Goal: Check status: Check status

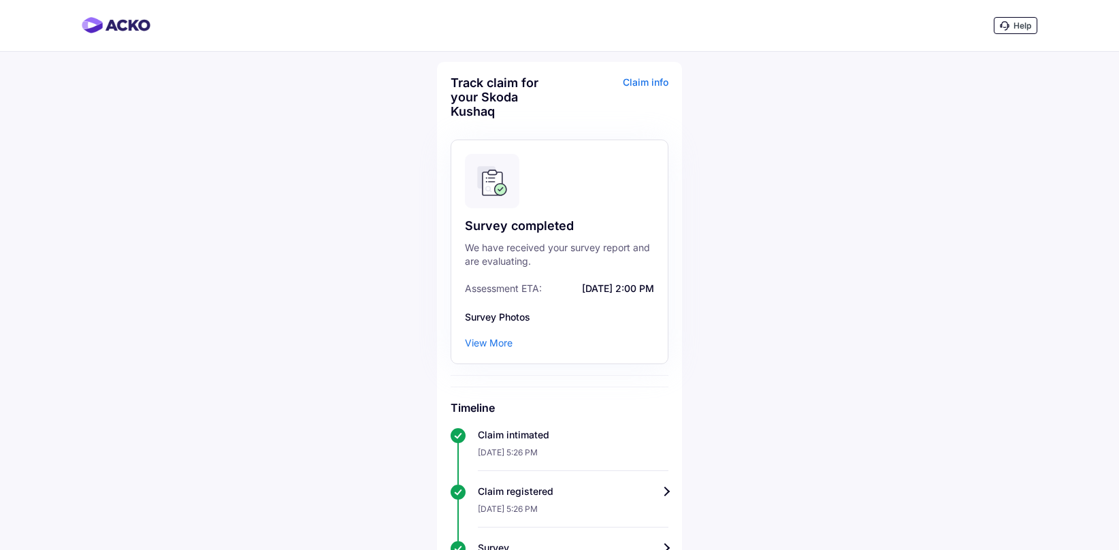
click at [485, 346] on div "View More" at bounding box center [489, 343] width 48 height 14
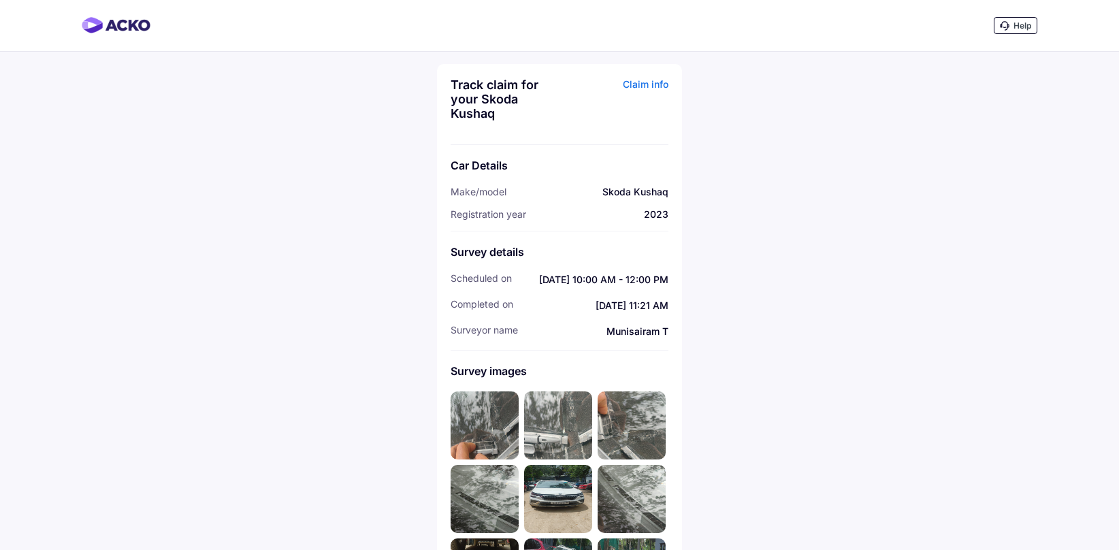
click at [489, 434] on img at bounding box center [485, 425] width 68 height 68
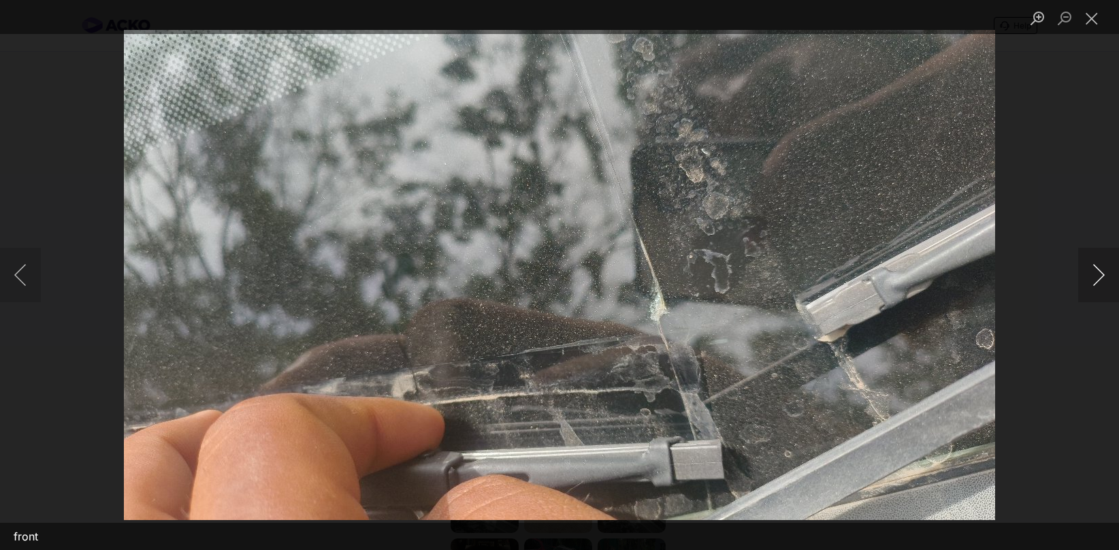
click at [1095, 282] on button "Next image" at bounding box center [1098, 275] width 41 height 54
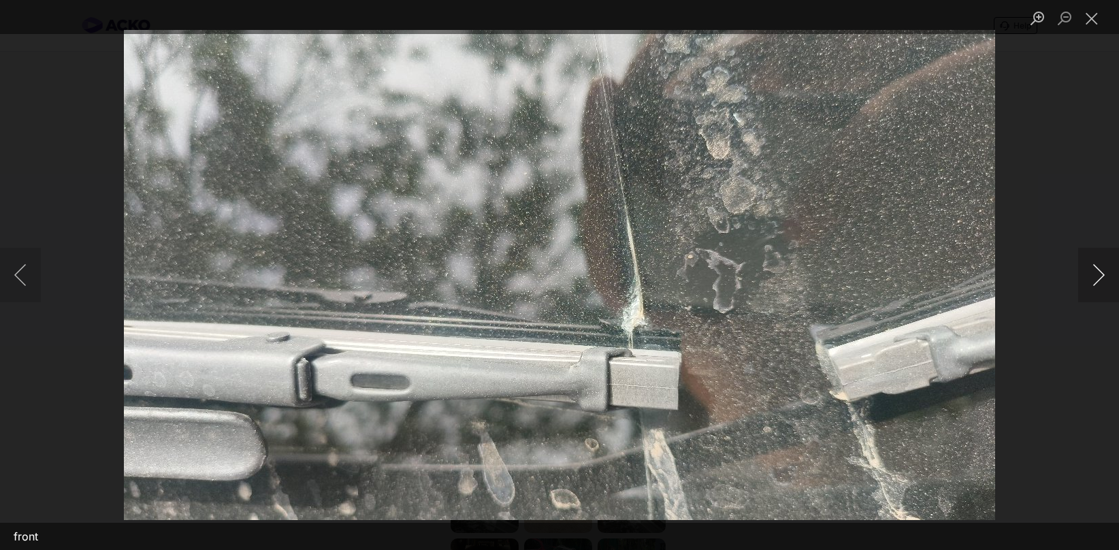
click at [1095, 282] on button "Next image" at bounding box center [1098, 275] width 41 height 54
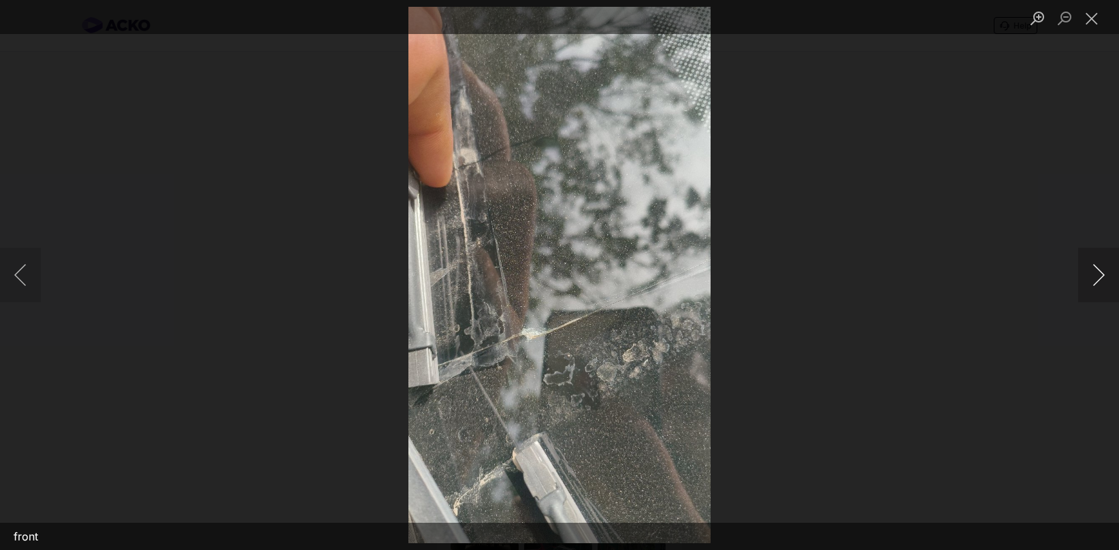
click at [1095, 282] on button "Next image" at bounding box center [1098, 275] width 41 height 54
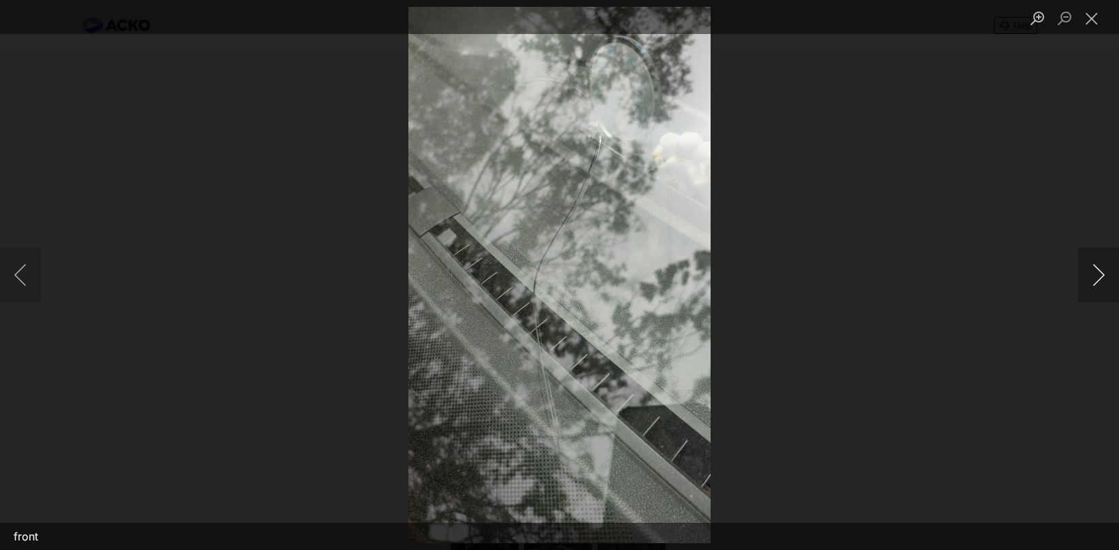
click at [1094, 282] on button "Next image" at bounding box center [1098, 275] width 41 height 54
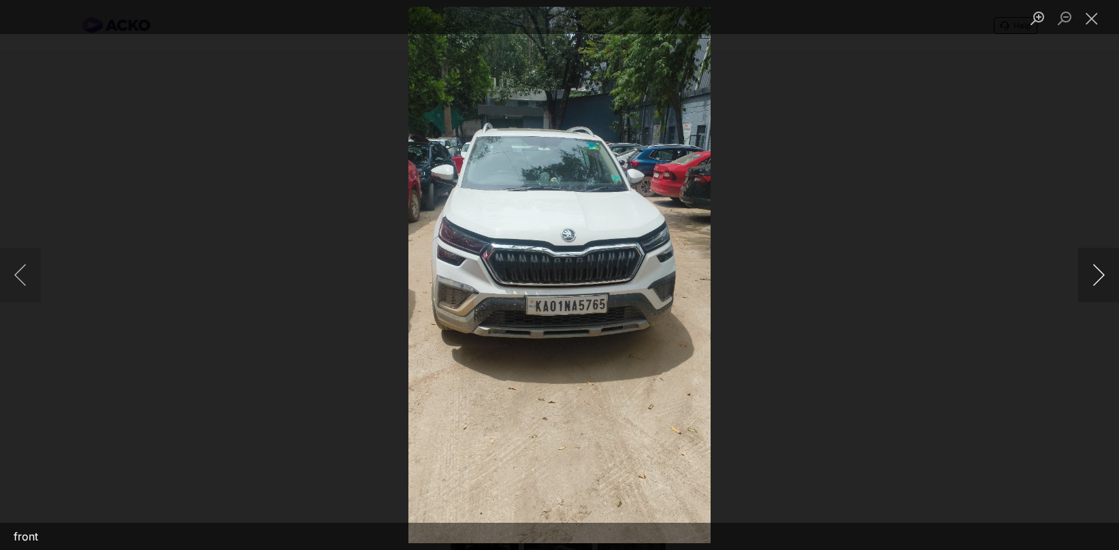
click at [1095, 282] on button "Next image" at bounding box center [1098, 275] width 41 height 54
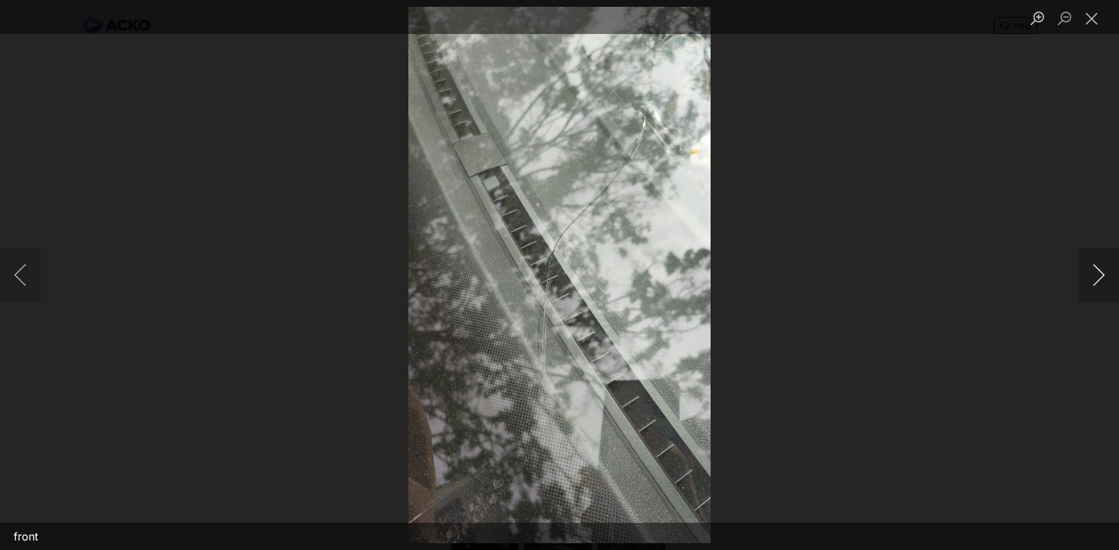
click at [1095, 282] on button "Next image" at bounding box center [1098, 275] width 41 height 54
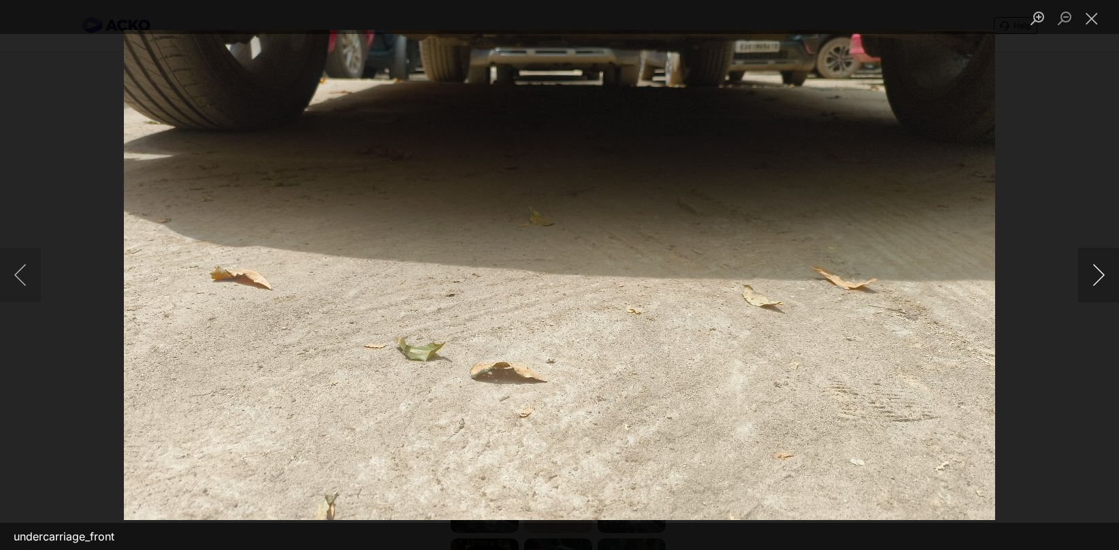
click at [1095, 282] on button "Next image" at bounding box center [1098, 275] width 41 height 54
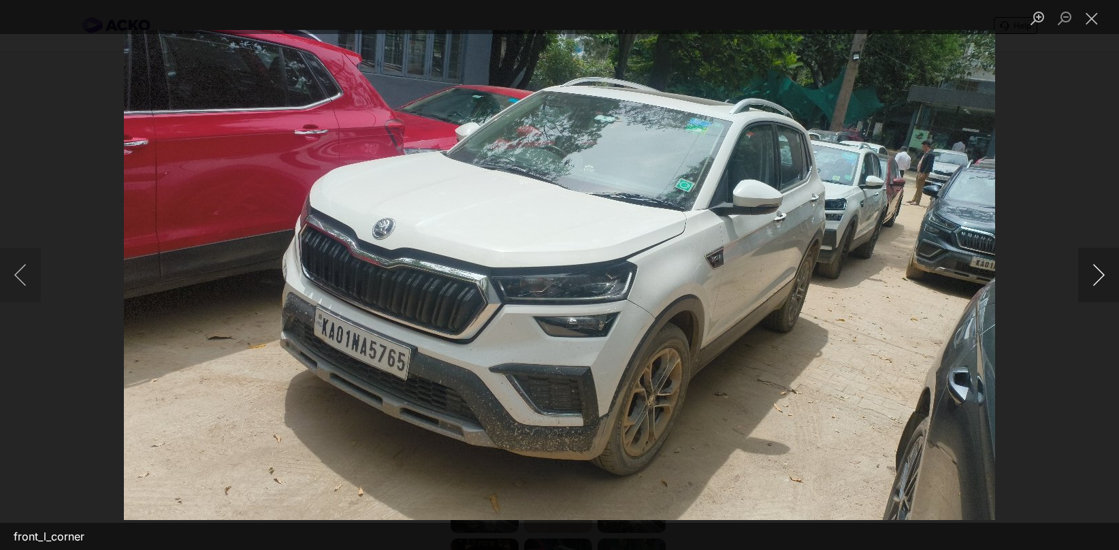
click at [1094, 276] on button "Next image" at bounding box center [1098, 275] width 41 height 54
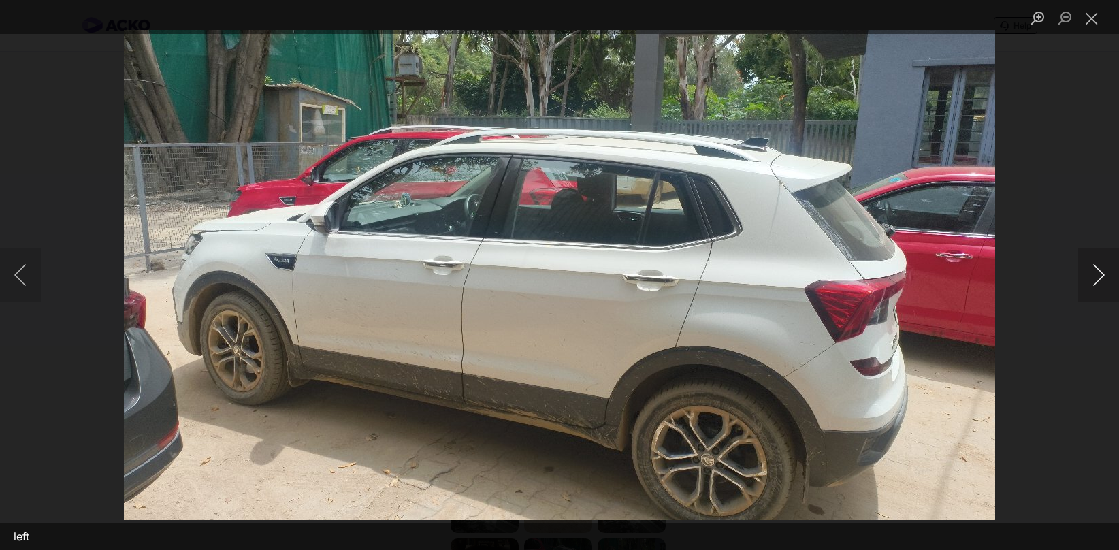
click at [1095, 282] on button "Next image" at bounding box center [1098, 275] width 41 height 54
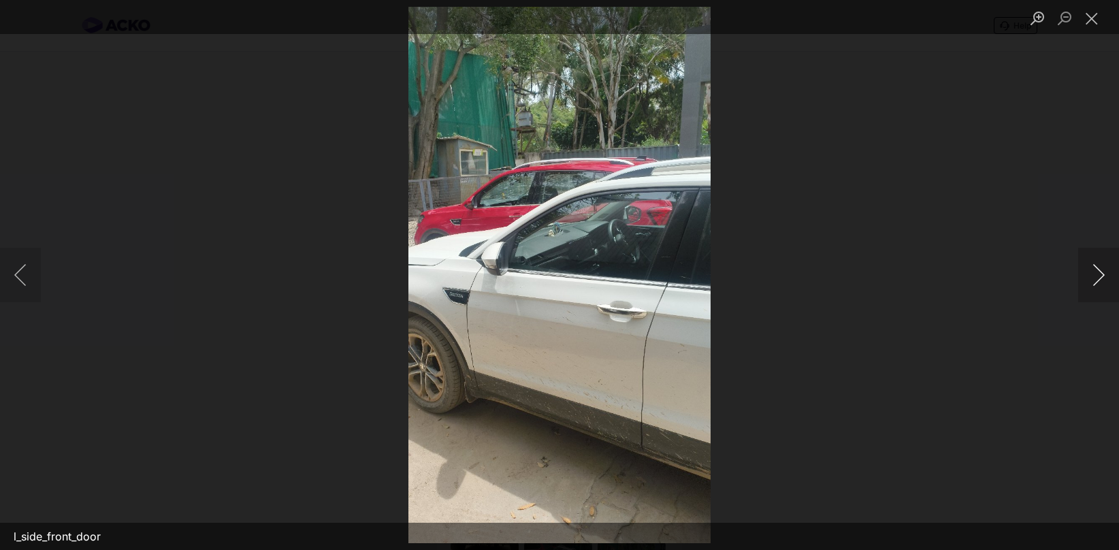
click at [1095, 282] on button "Next image" at bounding box center [1098, 275] width 41 height 54
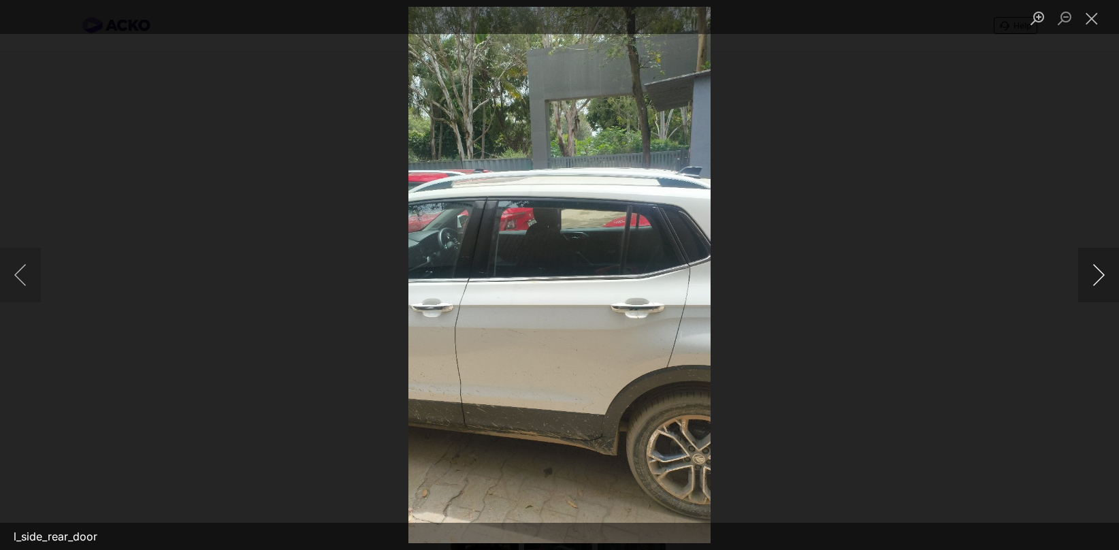
click at [1095, 282] on button "Next image" at bounding box center [1098, 275] width 41 height 54
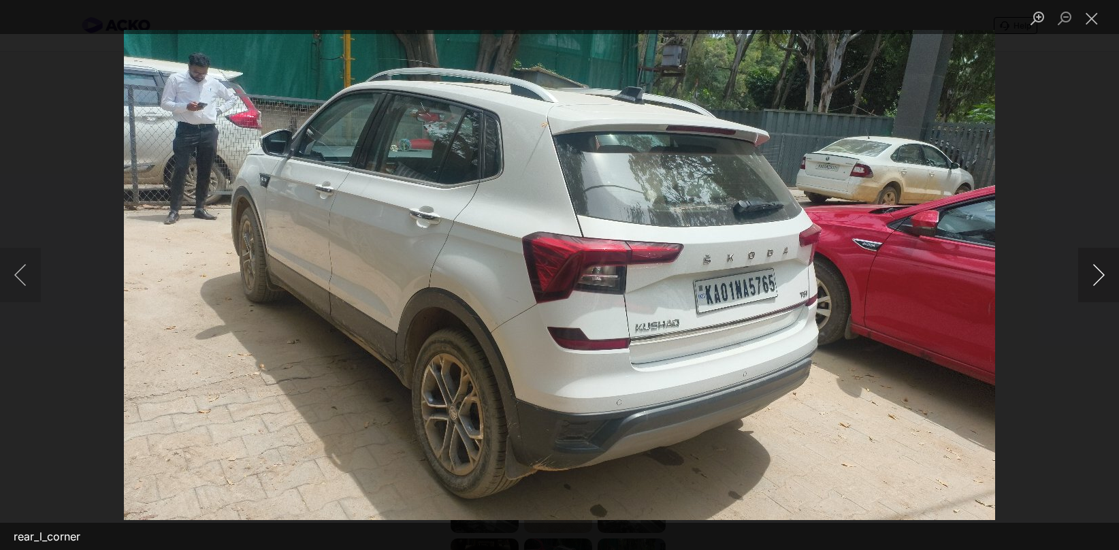
click at [1095, 282] on button "Next image" at bounding box center [1098, 275] width 41 height 54
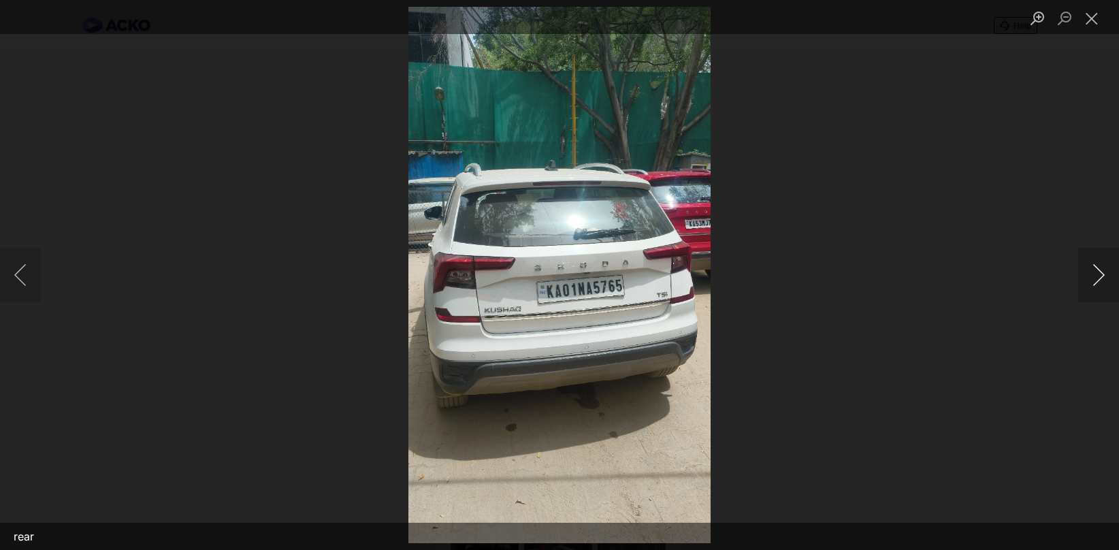
click at [1095, 282] on button "Next image" at bounding box center [1098, 275] width 41 height 54
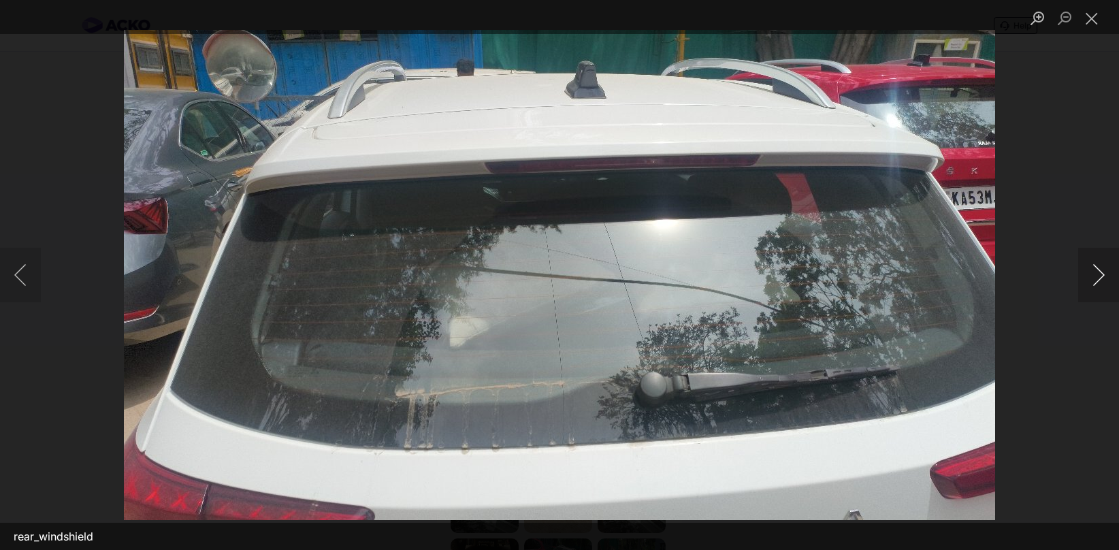
click at [1095, 282] on button "Next image" at bounding box center [1098, 275] width 41 height 54
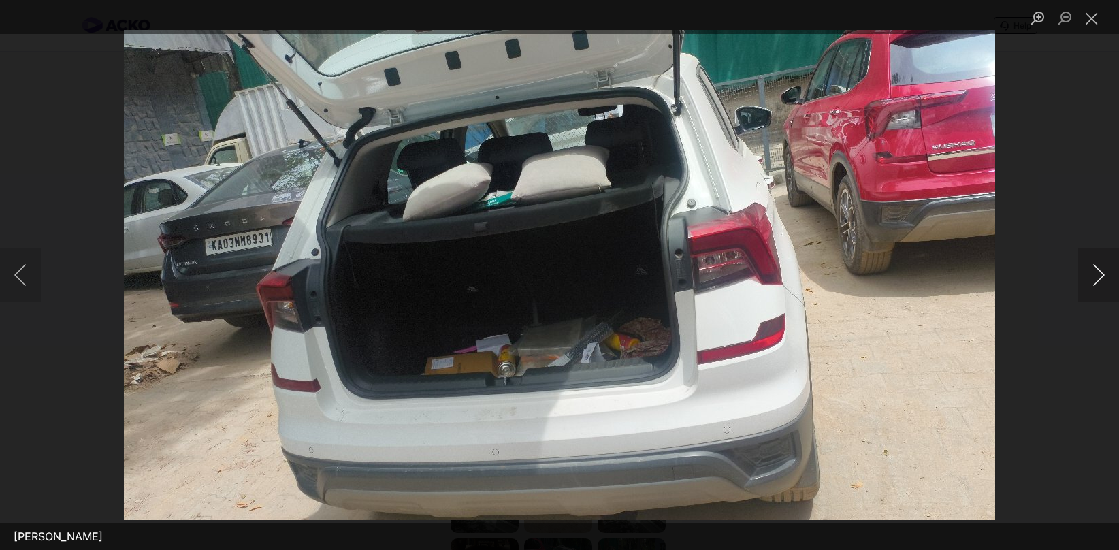
click at [1095, 282] on button "Next image" at bounding box center [1098, 275] width 41 height 54
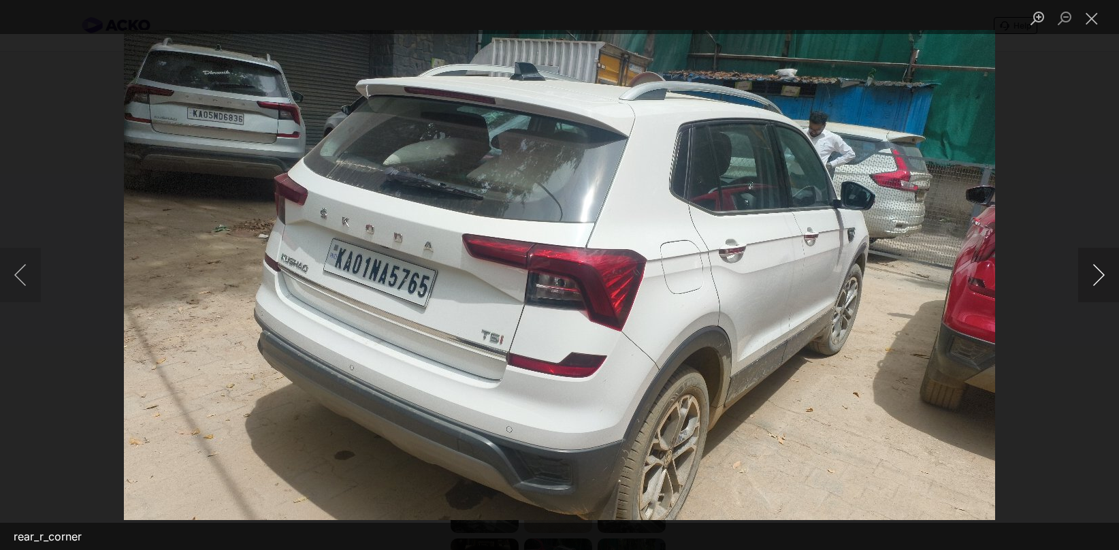
click at [1095, 282] on button "Next image" at bounding box center [1098, 275] width 41 height 54
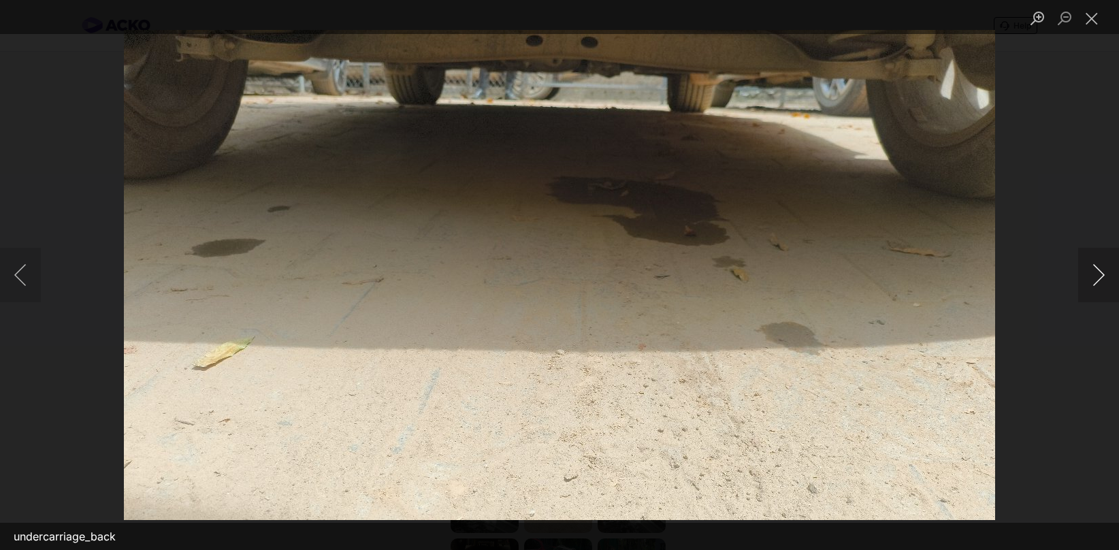
click at [1095, 282] on button "Next image" at bounding box center [1098, 275] width 41 height 54
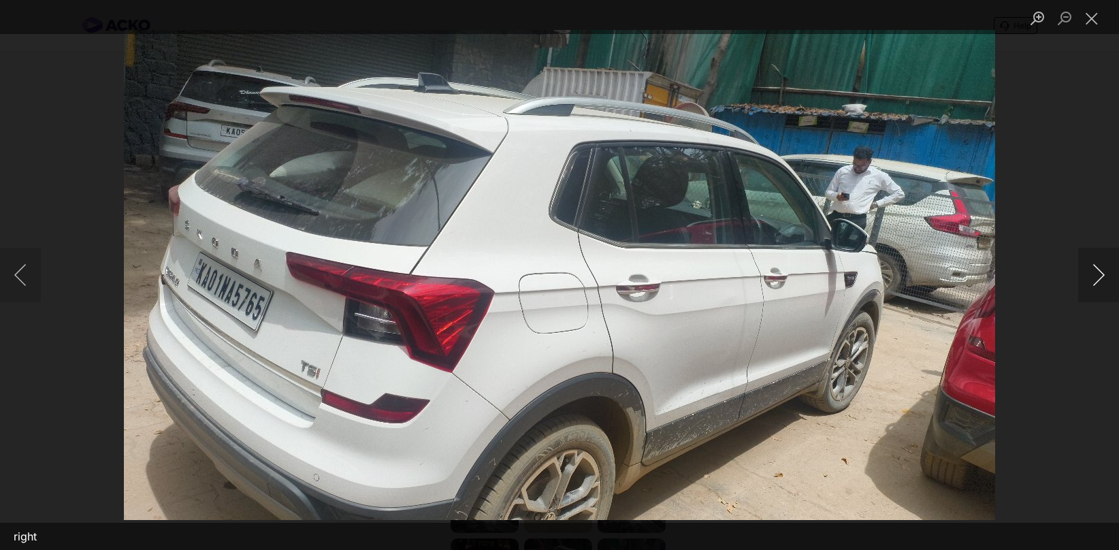
click at [1095, 282] on button "Next image" at bounding box center [1098, 275] width 41 height 54
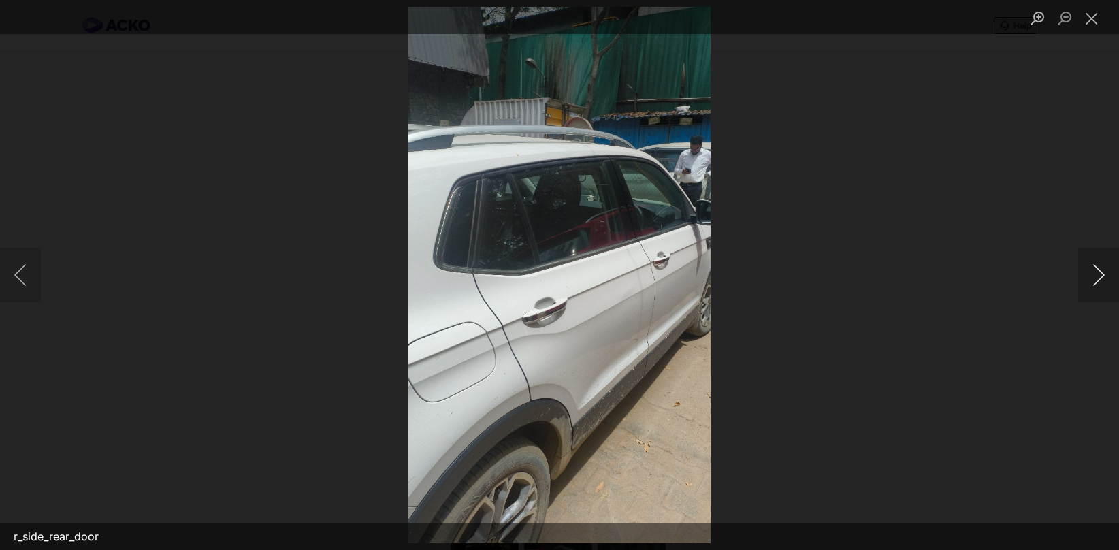
click at [1095, 282] on button "Next image" at bounding box center [1098, 275] width 41 height 54
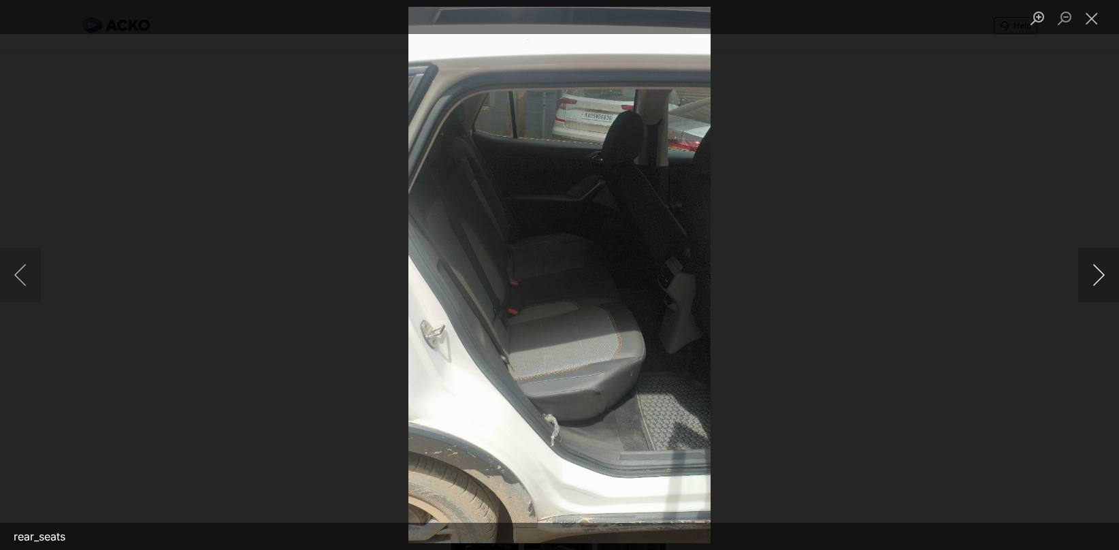
click at [1095, 282] on button "Next image" at bounding box center [1098, 275] width 41 height 54
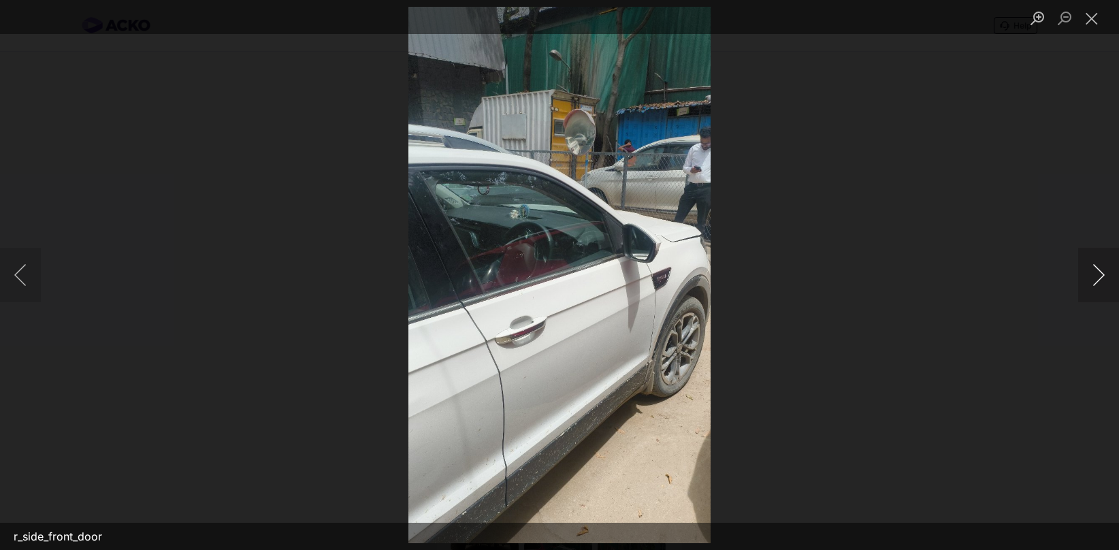
click at [1095, 282] on button "Next image" at bounding box center [1098, 275] width 41 height 54
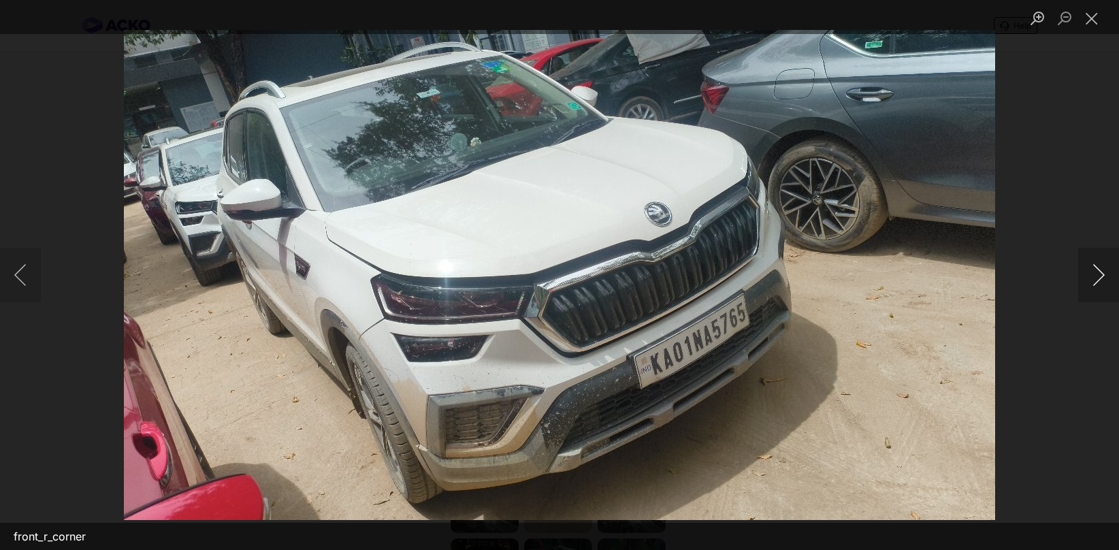
click at [1095, 282] on button "Next image" at bounding box center [1098, 275] width 41 height 54
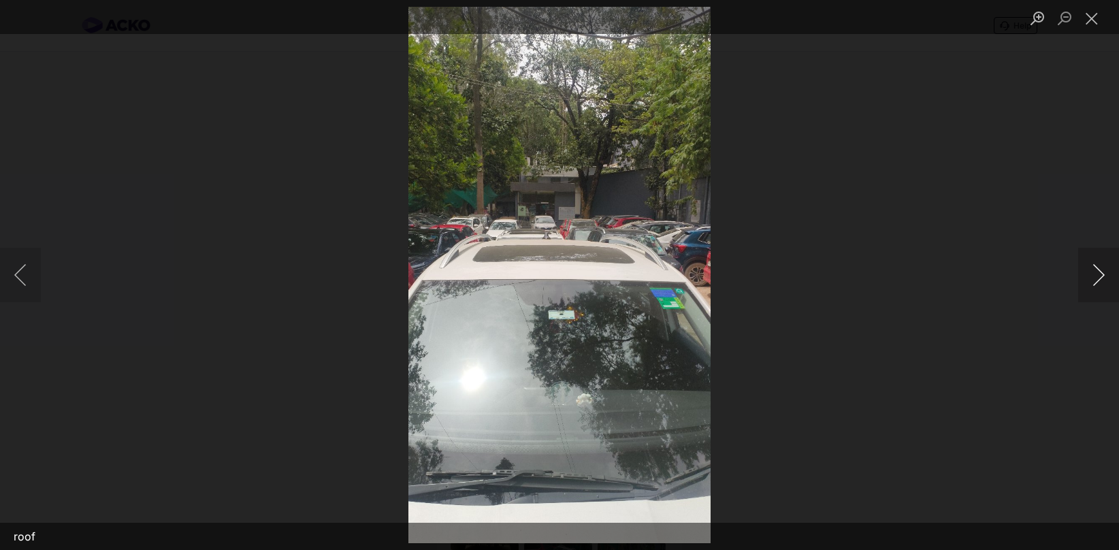
click at [1095, 282] on button "Next image" at bounding box center [1098, 275] width 41 height 54
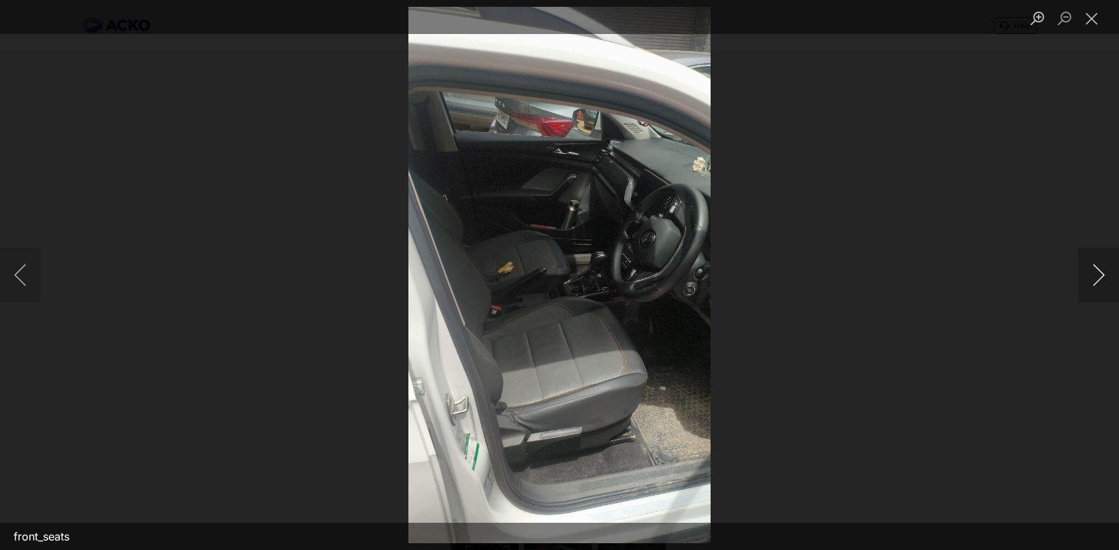
click at [1095, 282] on button "Next image" at bounding box center [1098, 275] width 41 height 54
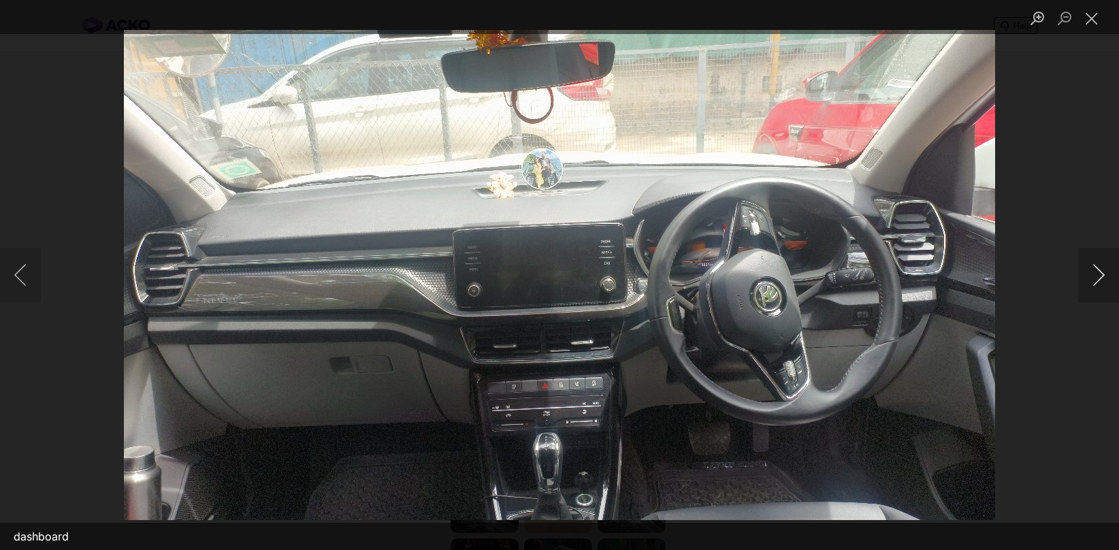
click at [1095, 282] on button "Next image" at bounding box center [1098, 275] width 41 height 54
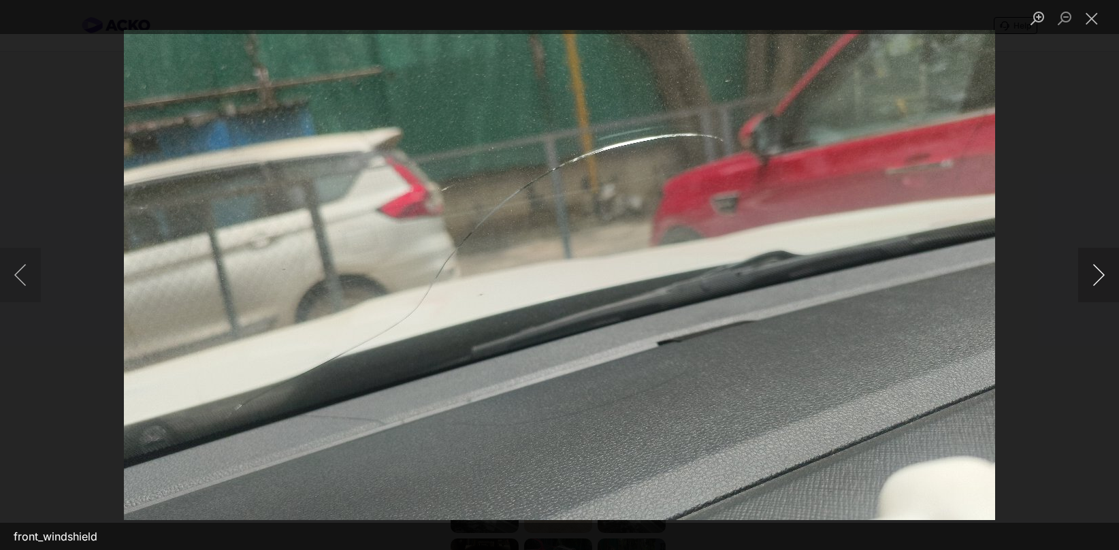
click at [1095, 282] on button "Next image" at bounding box center [1098, 275] width 41 height 54
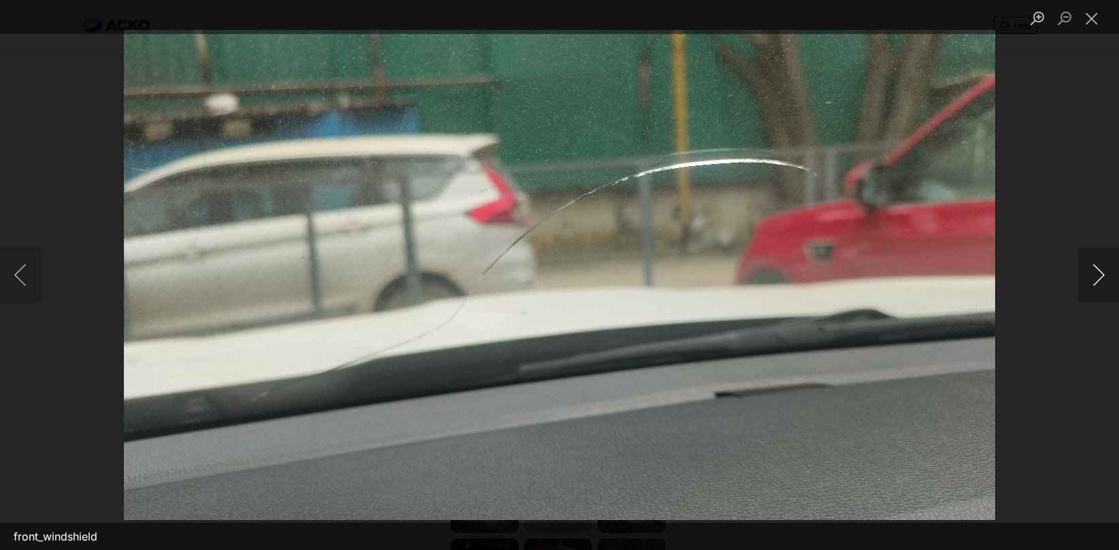
click at [1095, 282] on button "Next image" at bounding box center [1098, 275] width 41 height 54
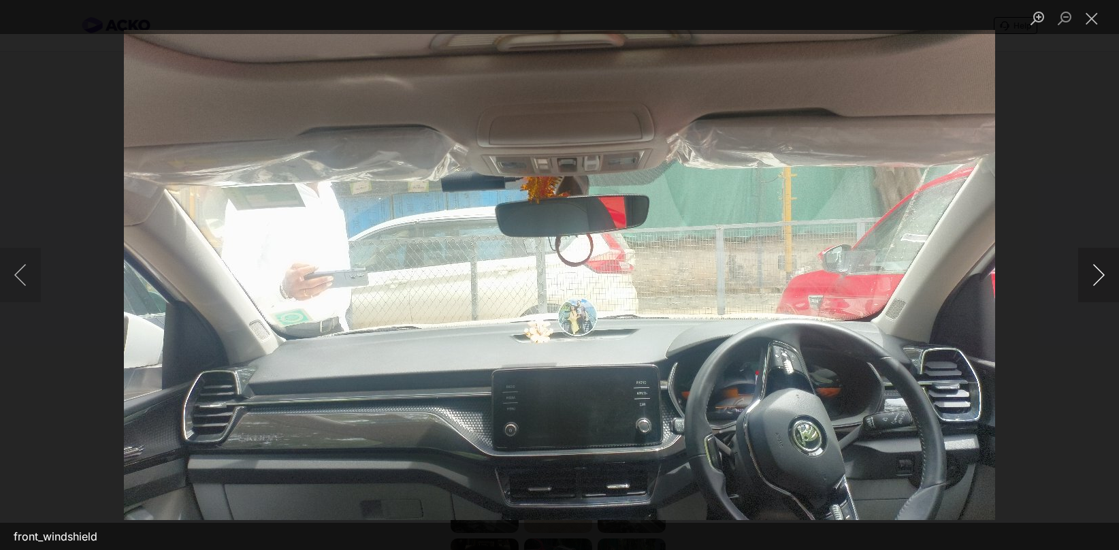
click at [1095, 281] on button "Next image" at bounding box center [1098, 275] width 41 height 54
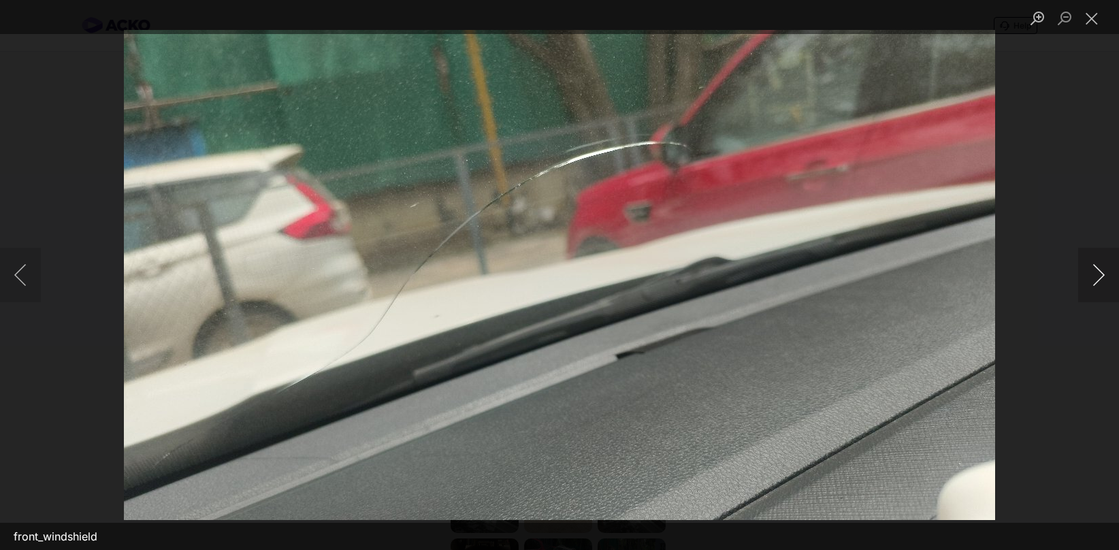
click at [1095, 281] on button "Next image" at bounding box center [1098, 275] width 41 height 54
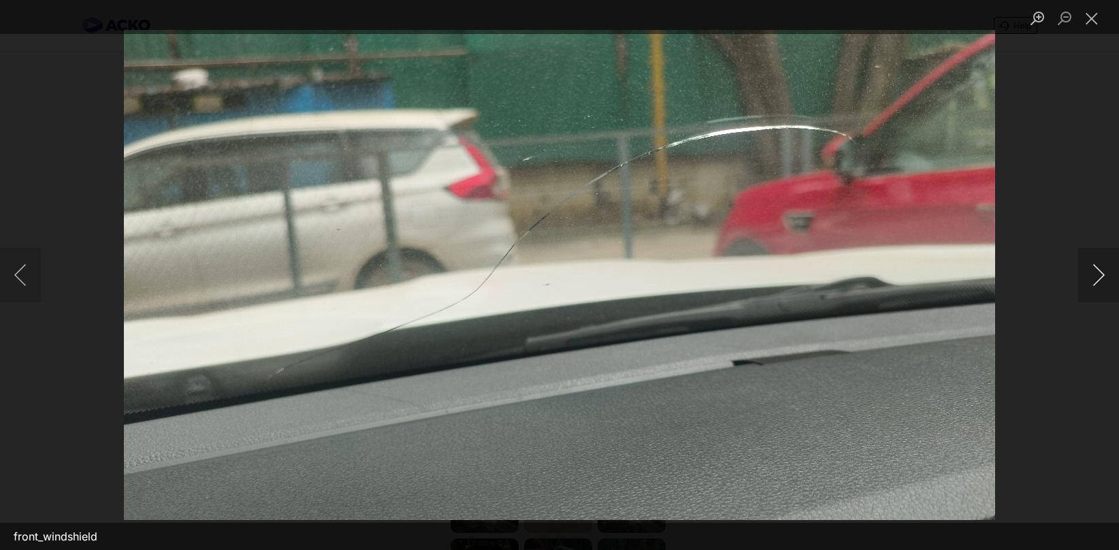
click at [1095, 281] on button "Next image" at bounding box center [1098, 275] width 41 height 54
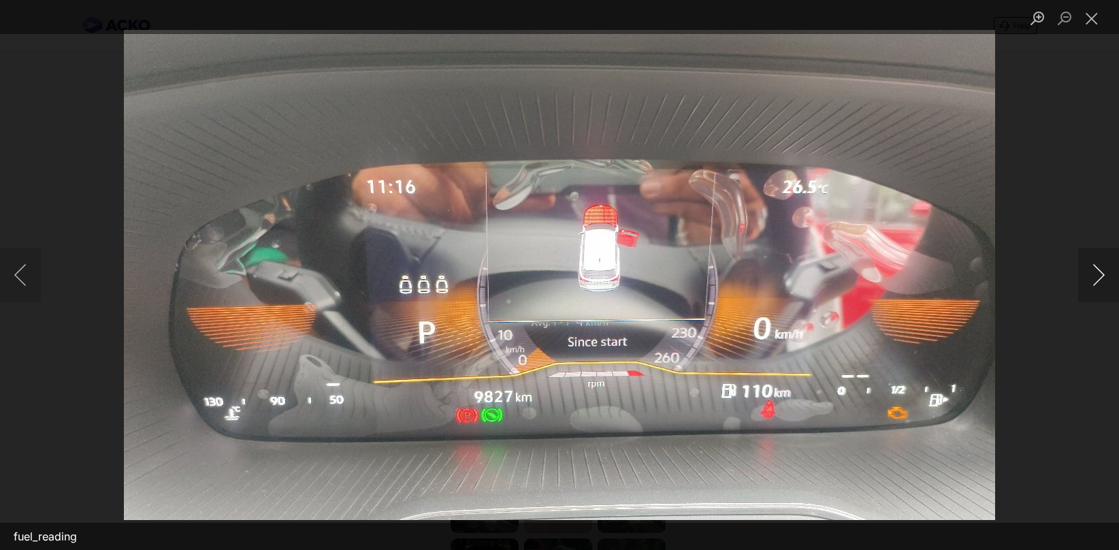
click at [1096, 281] on button "Next image" at bounding box center [1098, 275] width 41 height 54
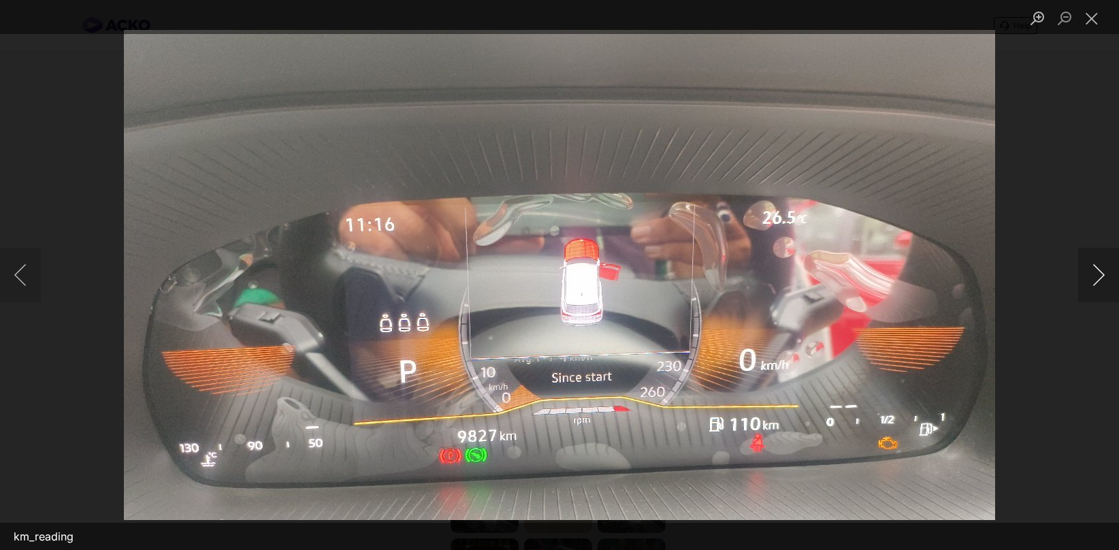
click at [1097, 282] on button "Next image" at bounding box center [1098, 275] width 41 height 54
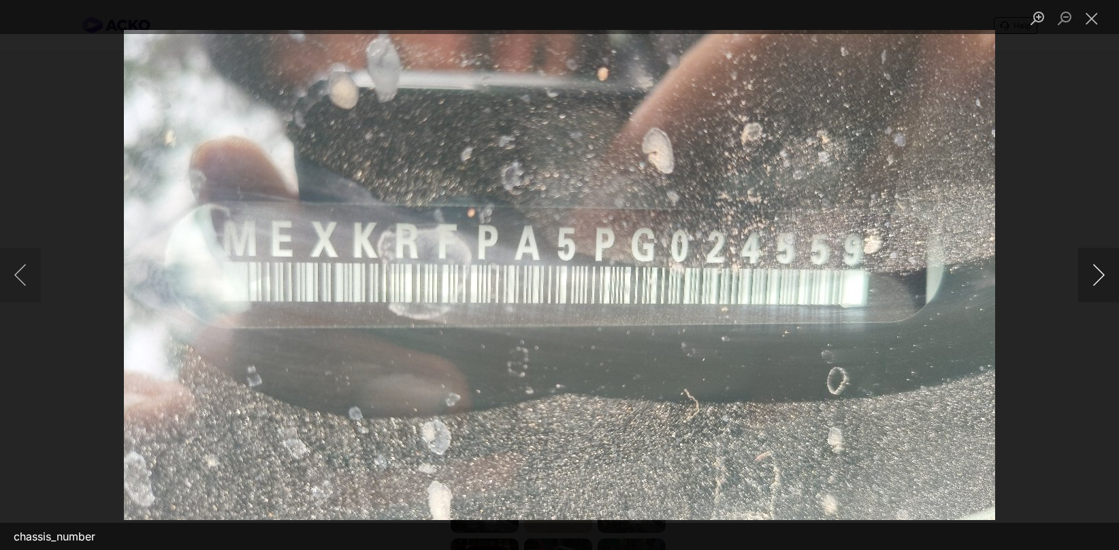
click at [1097, 282] on button "Next image" at bounding box center [1098, 275] width 41 height 54
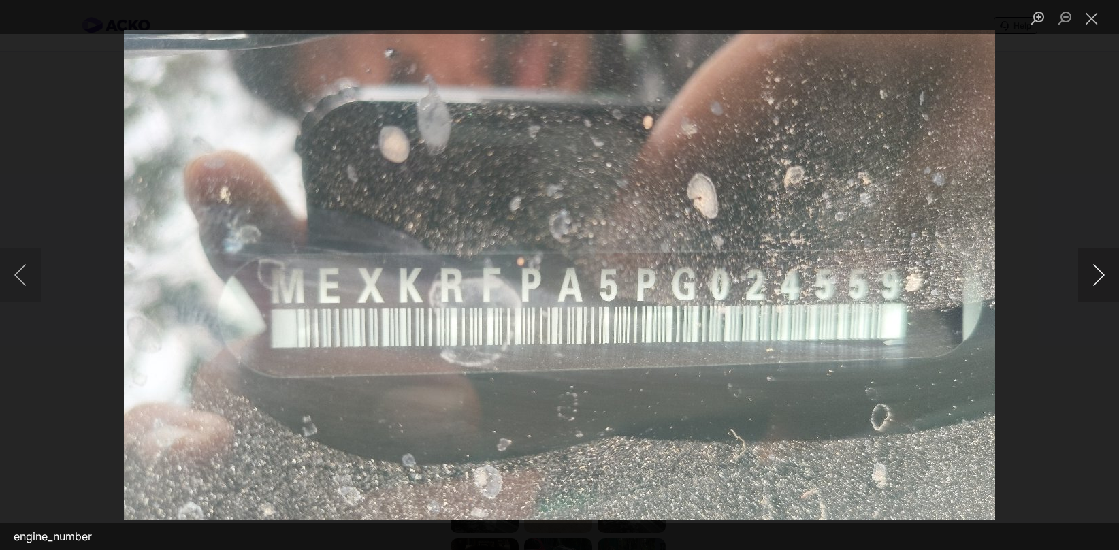
click at [1097, 282] on button "Next image" at bounding box center [1098, 275] width 41 height 54
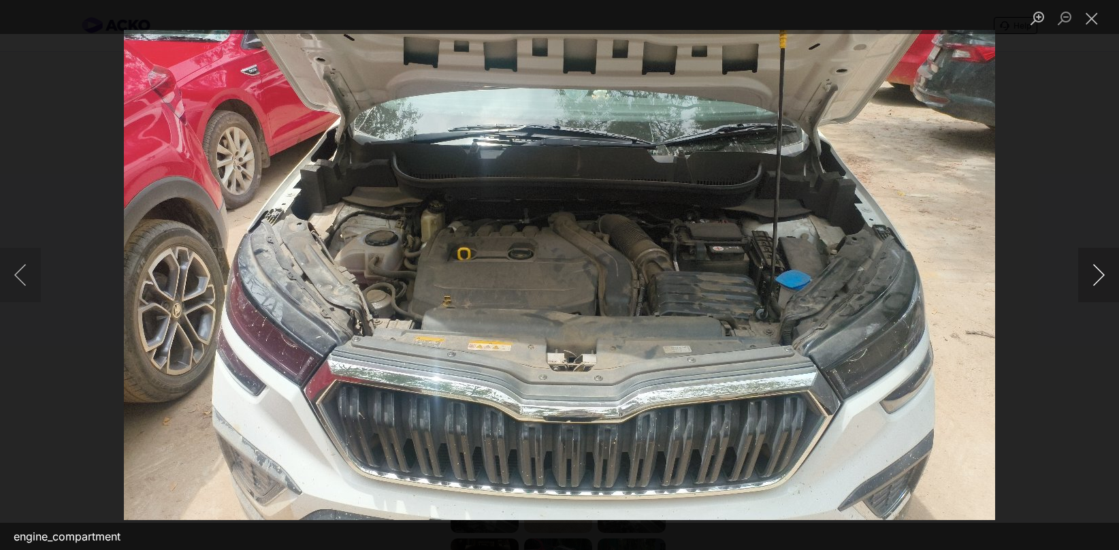
click at [1097, 282] on button "Next image" at bounding box center [1098, 275] width 41 height 54
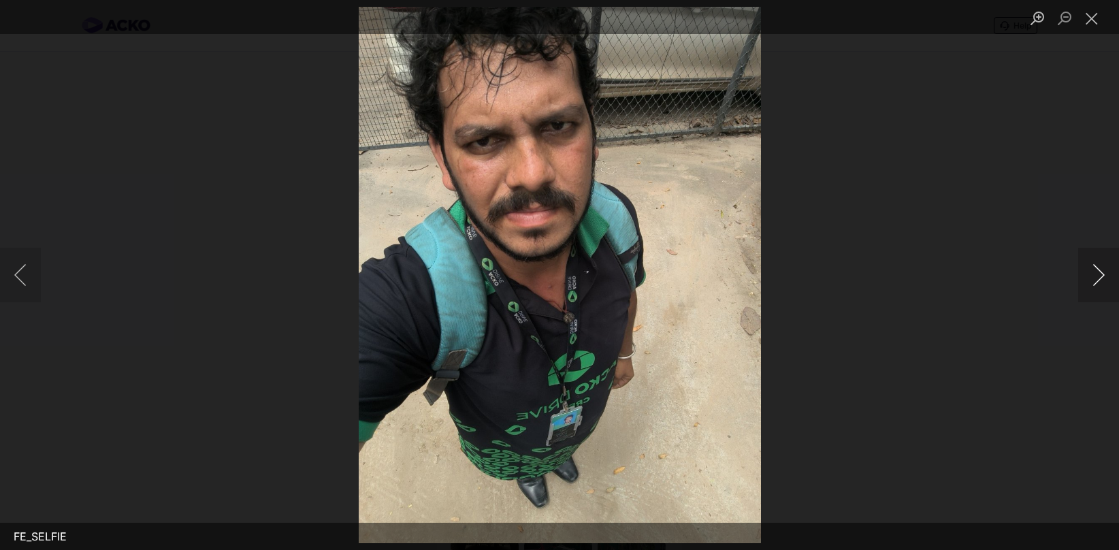
click at [1097, 283] on button "Next image" at bounding box center [1098, 275] width 41 height 54
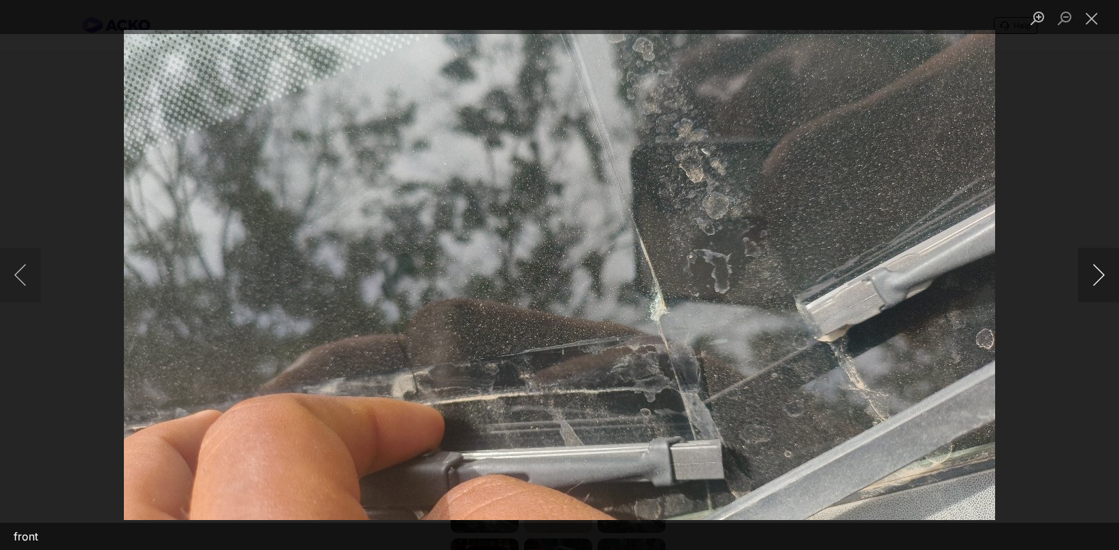
click at [1097, 283] on button "Next image" at bounding box center [1098, 275] width 41 height 54
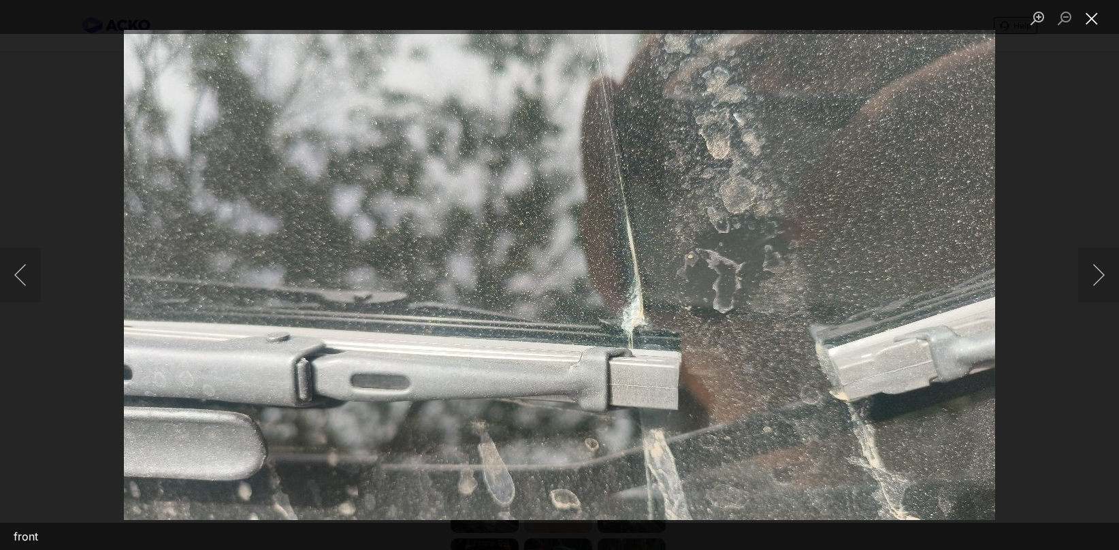
click at [1092, 27] on button "Close lightbox" at bounding box center [1091, 18] width 27 height 24
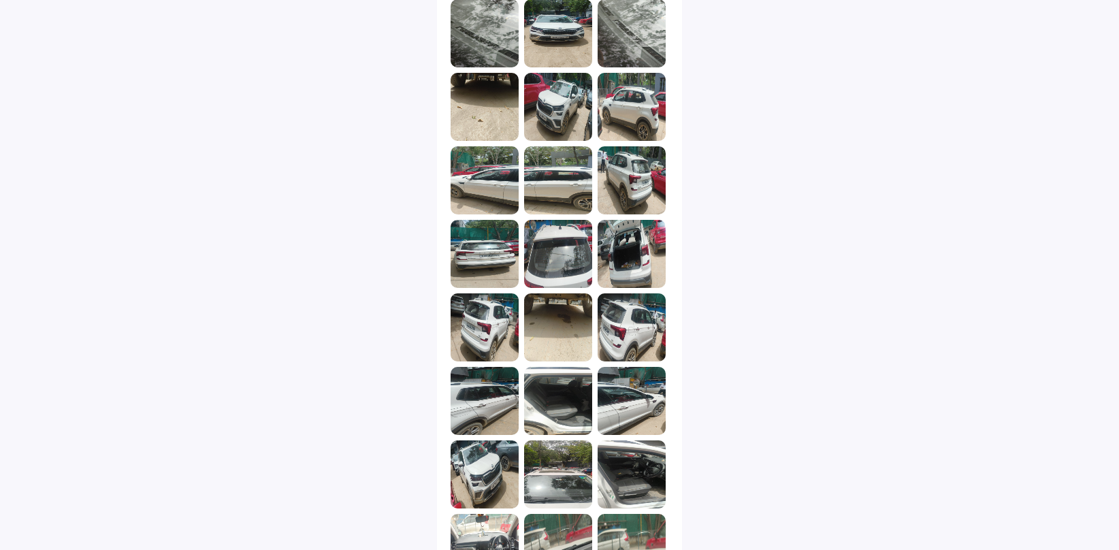
scroll to position [474, 0]
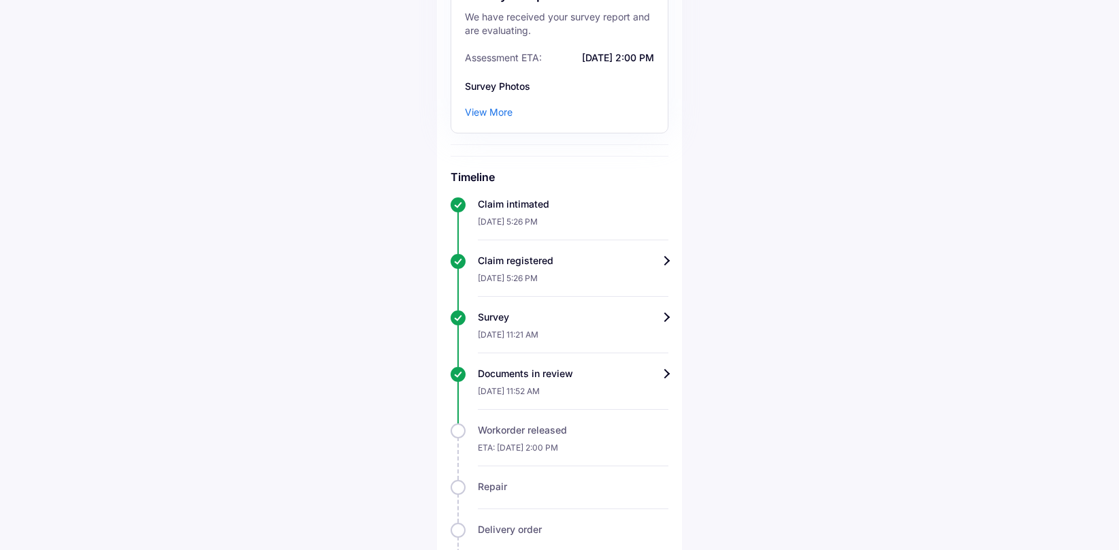
scroll to position [268, 0]
